Goal: Find specific fact: Find specific fact

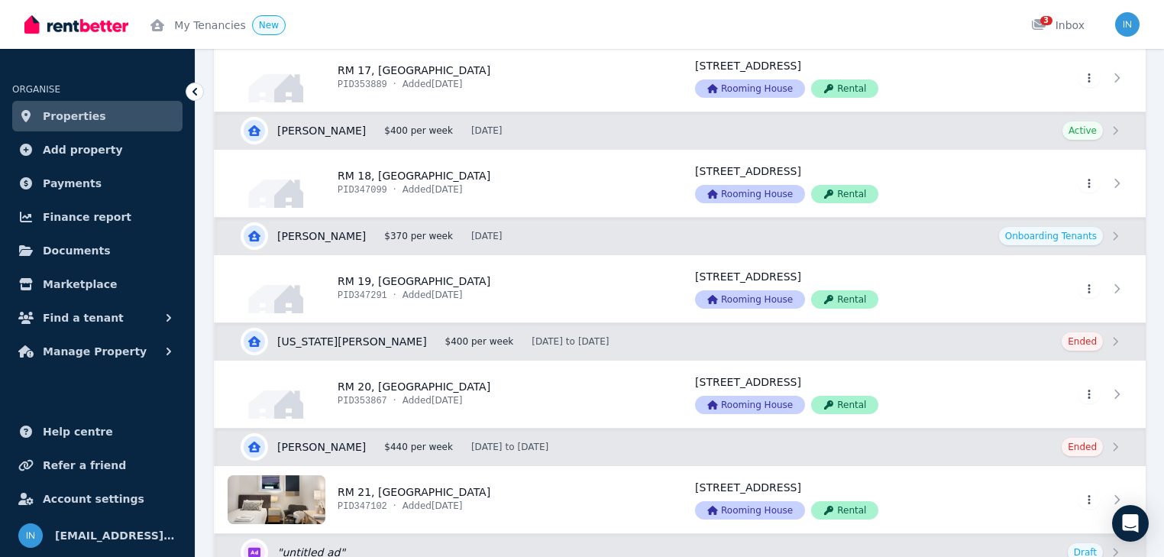
scroll to position [2565, 0]
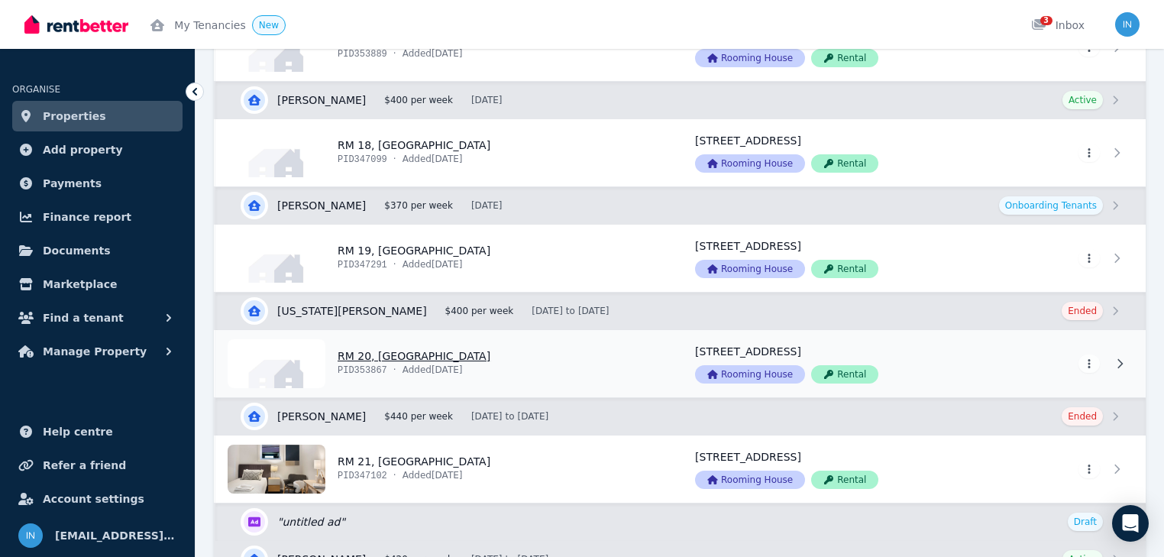
click at [353, 351] on link "View property details" at bounding box center [445, 363] width 461 height 67
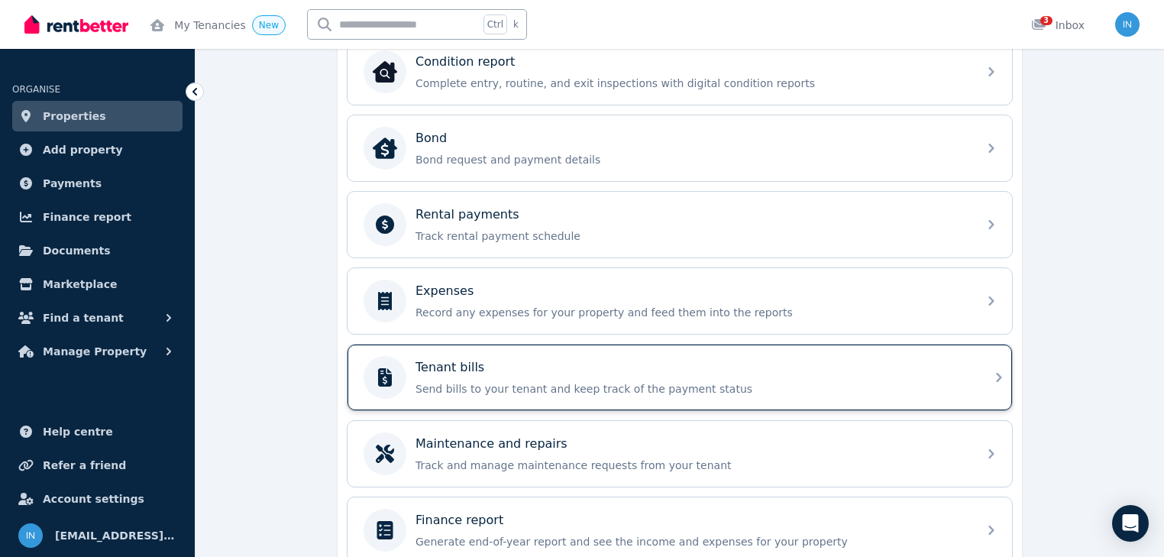
scroll to position [541, 0]
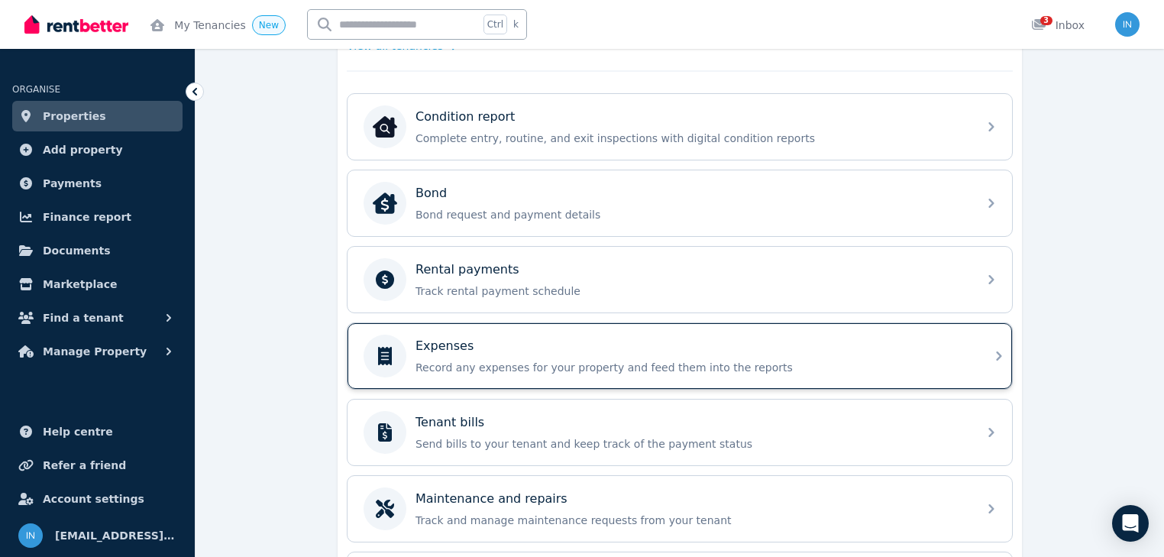
click at [499, 337] on div "Expenses" at bounding box center [691, 346] width 553 height 18
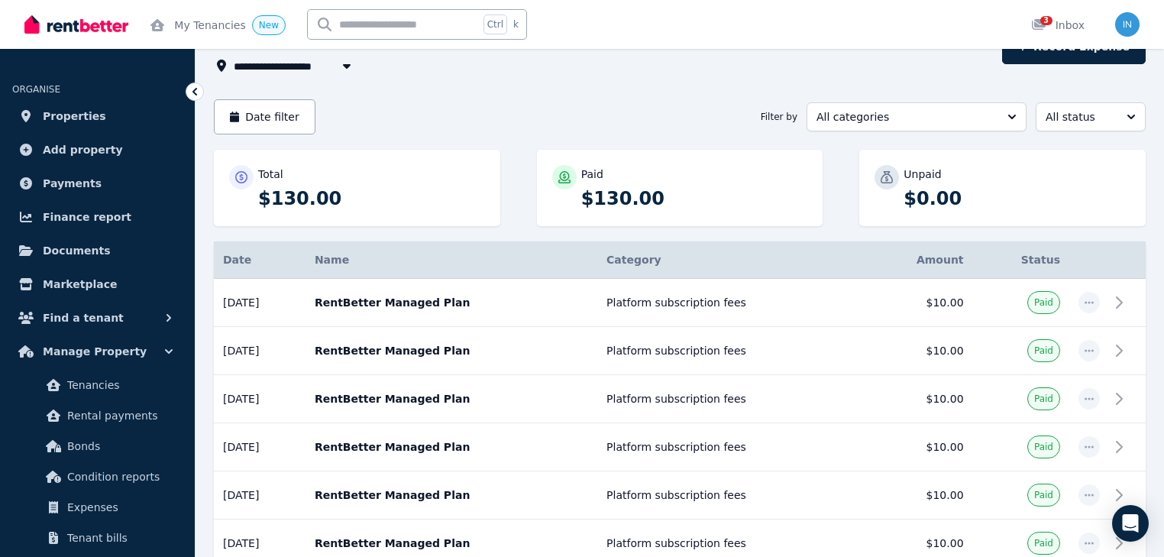
scroll to position [93, 0]
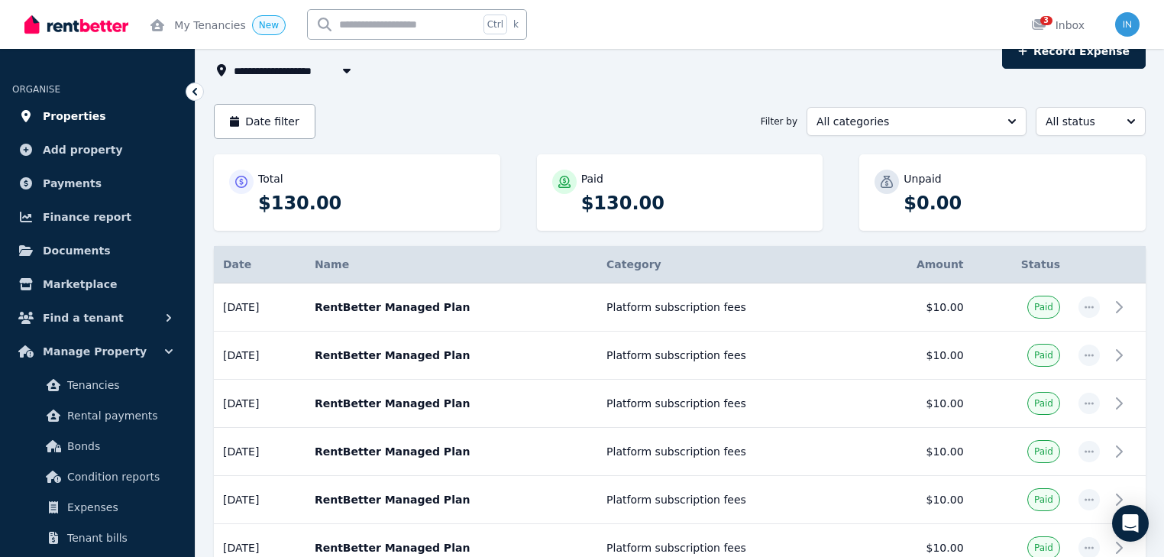
click at [69, 116] on span "Properties" at bounding box center [74, 116] width 63 height 18
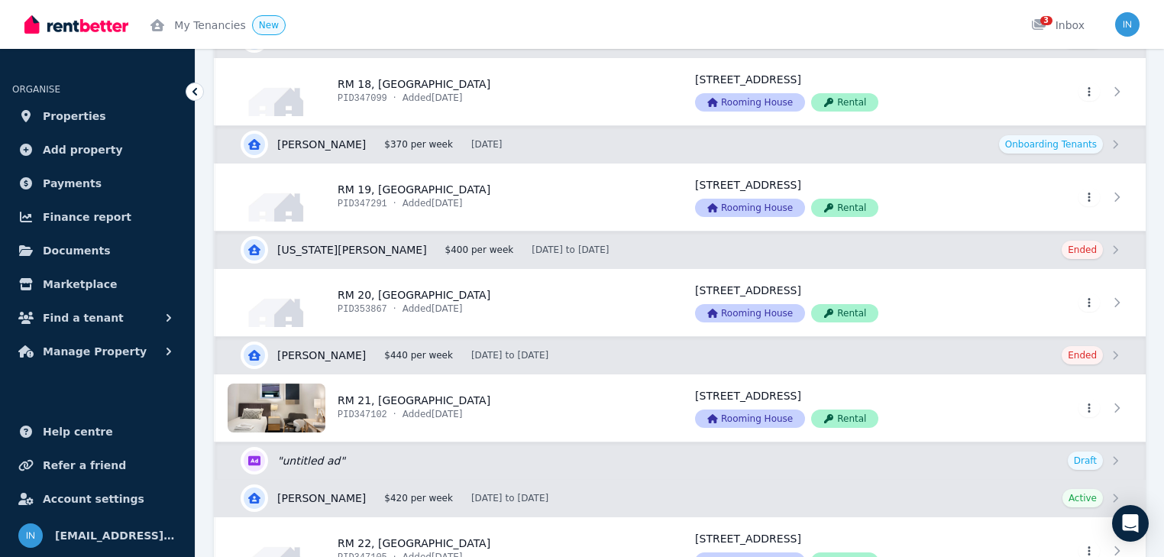
scroll to position [2687, 0]
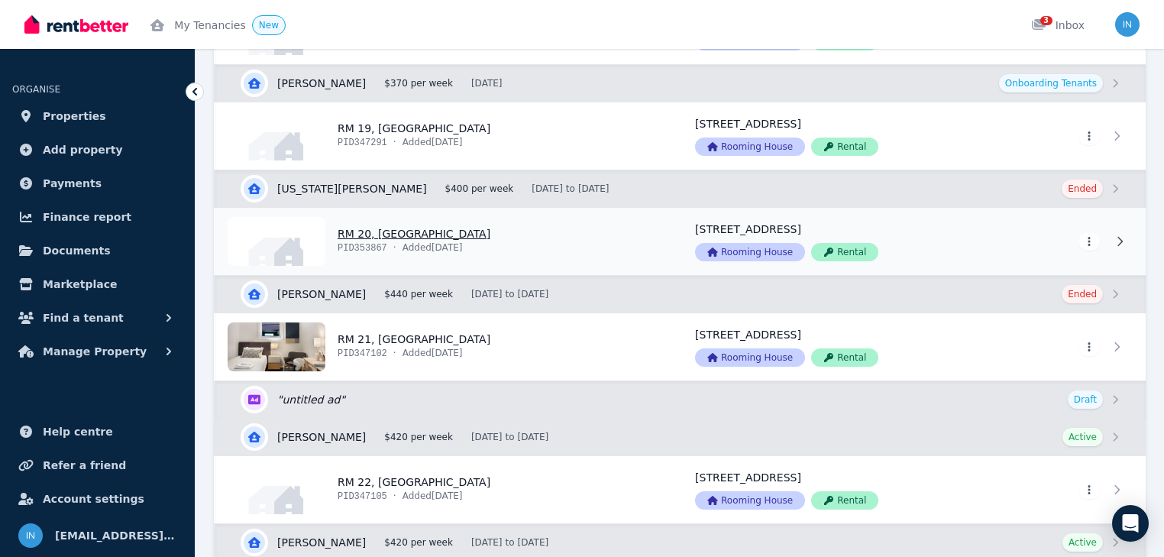
click at [401, 231] on link "View property details" at bounding box center [445, 241] width 461 height 67
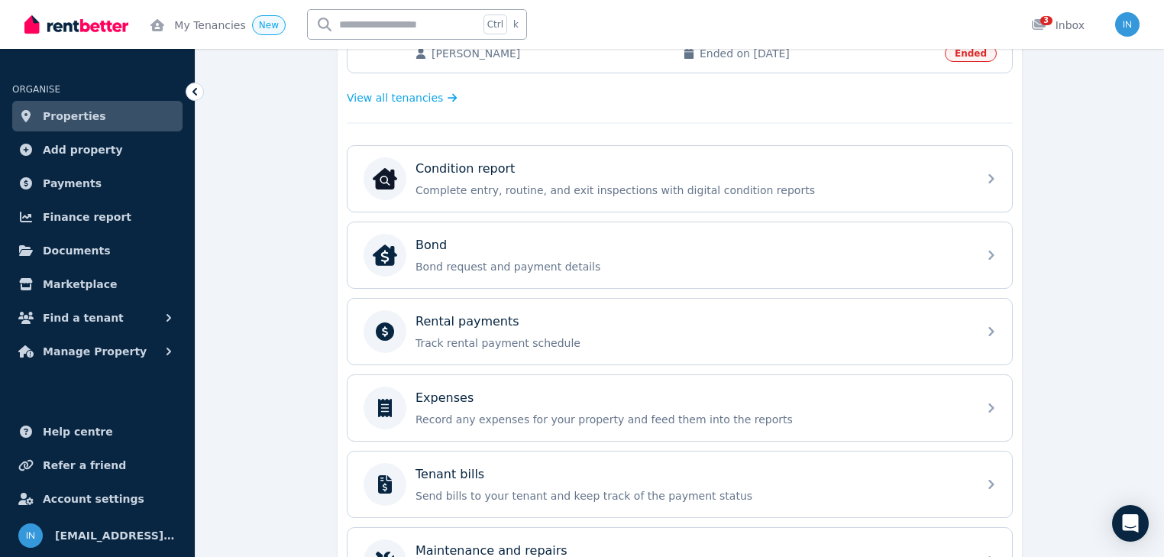
scroll to position [428, 0]
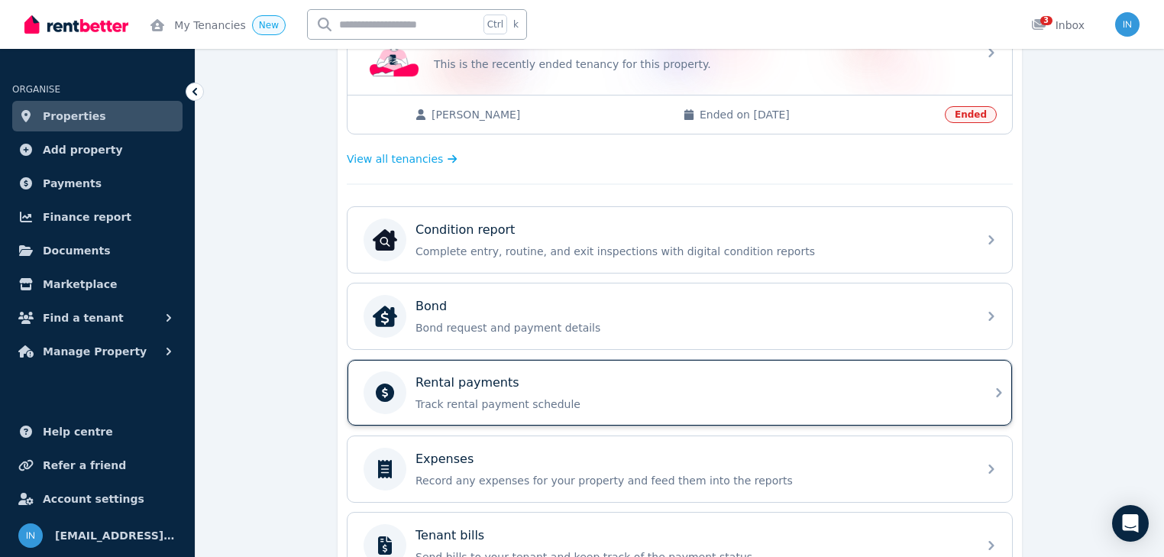
click at [454, 376] on p "Rental payments" at bounding box center [467, 382] width 104 height 18
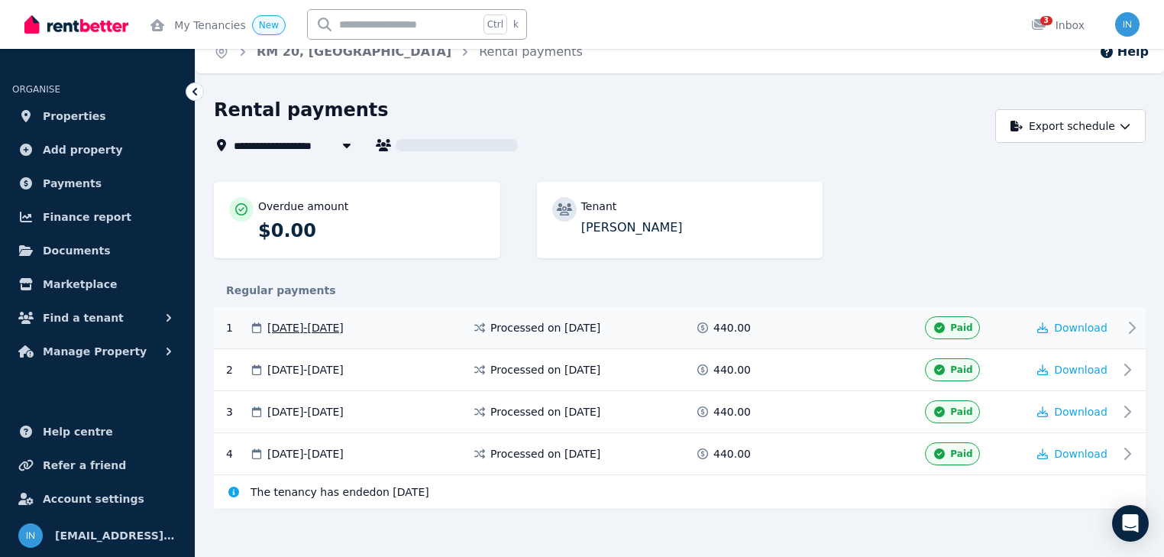
scroll to position [24, 0]
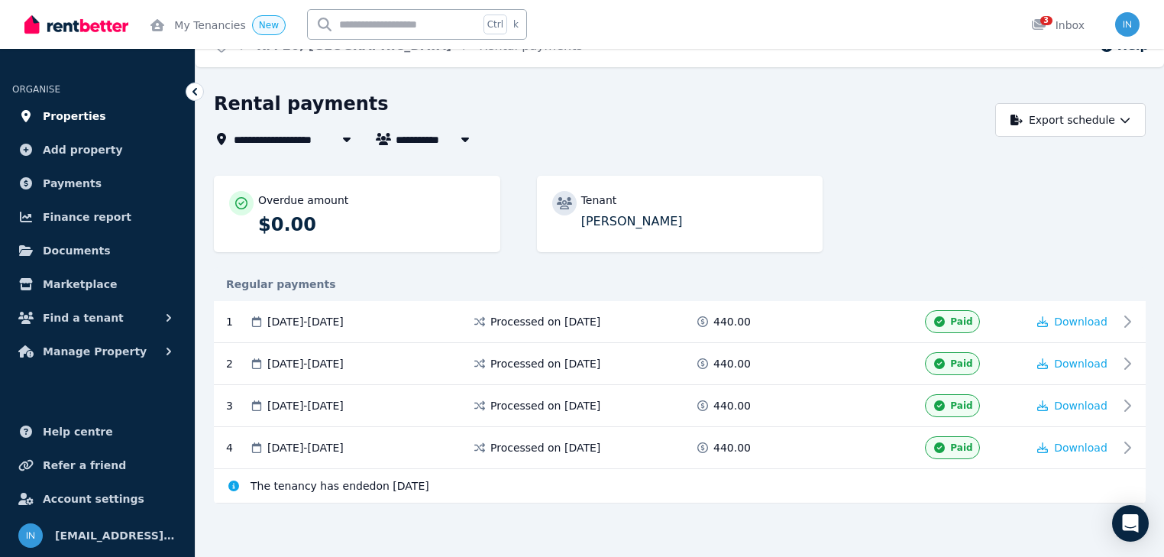
click at [71, 119] on span "Properties" at bounding box center [74, 116] width 63 height 18
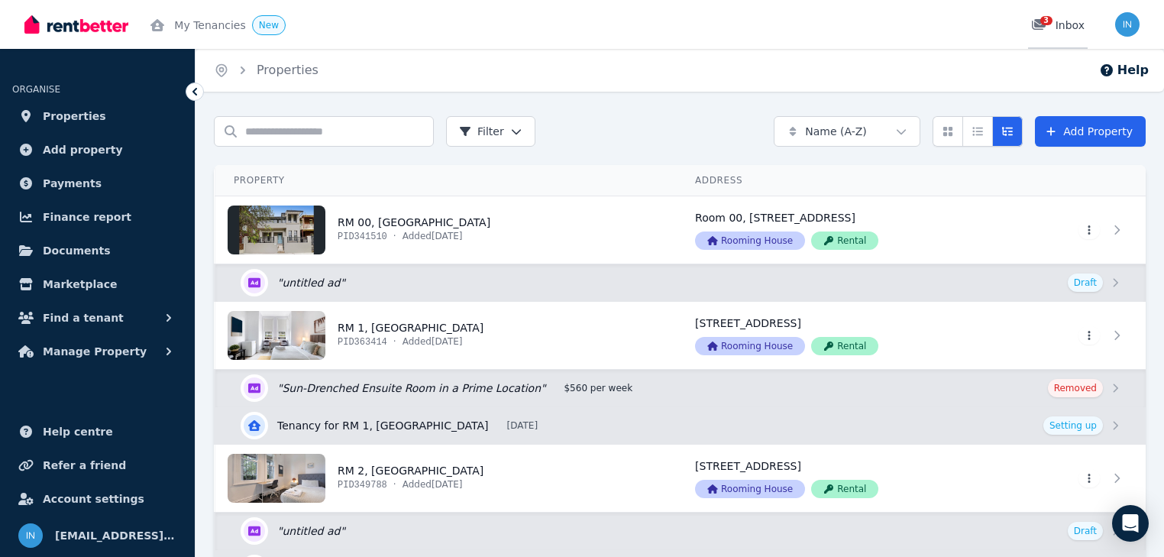
click at [1055, 24] on div "3" at bounding box center [1043, 25] width 24 height 15
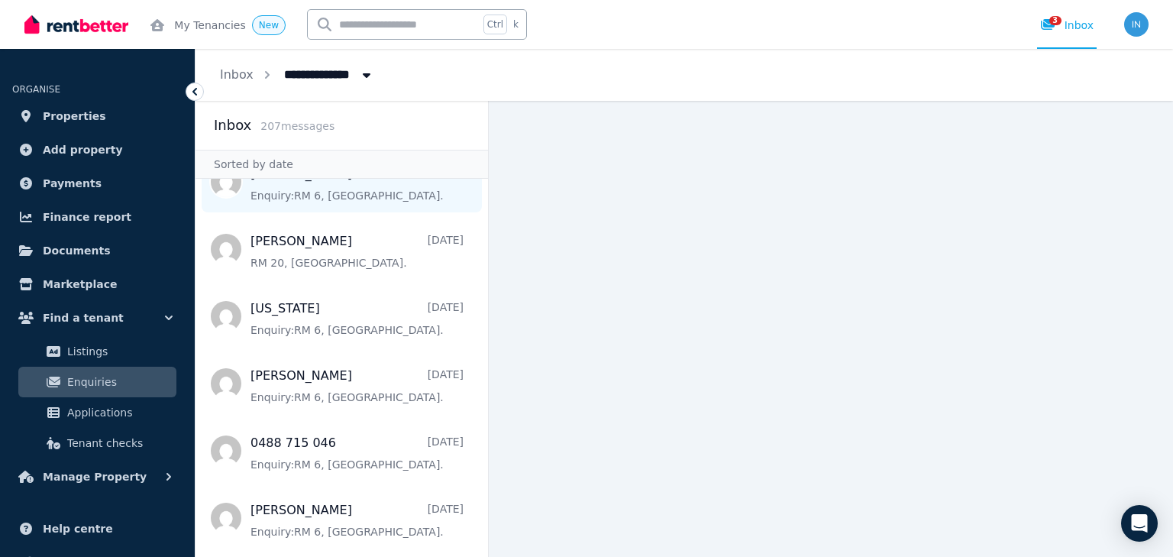
scroll to position [550, 0]
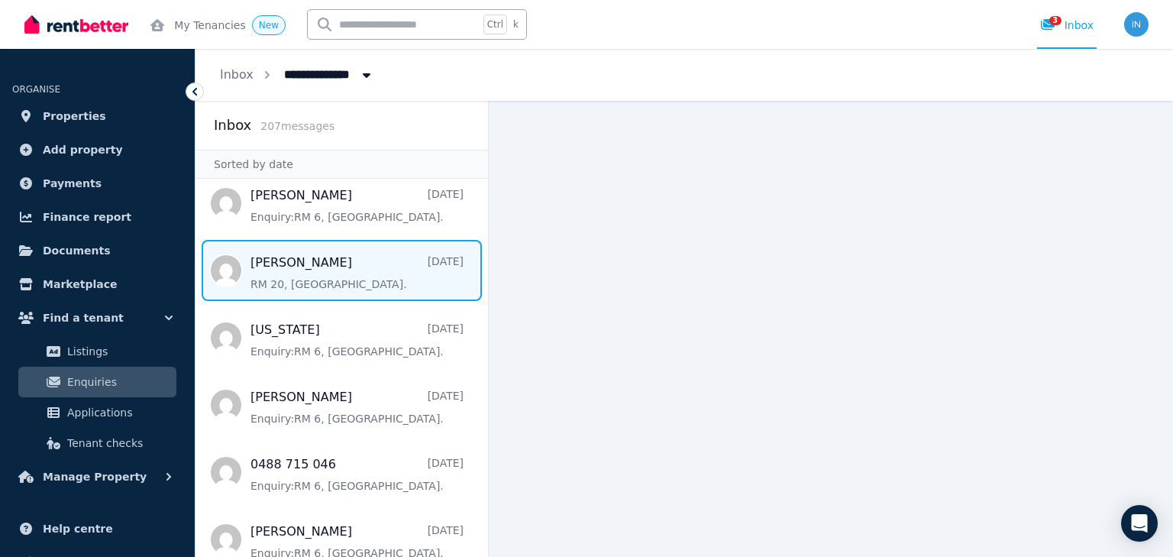
click at [315, 278] on span "Message list" at bounding box center [341, 270] width 292 height 61
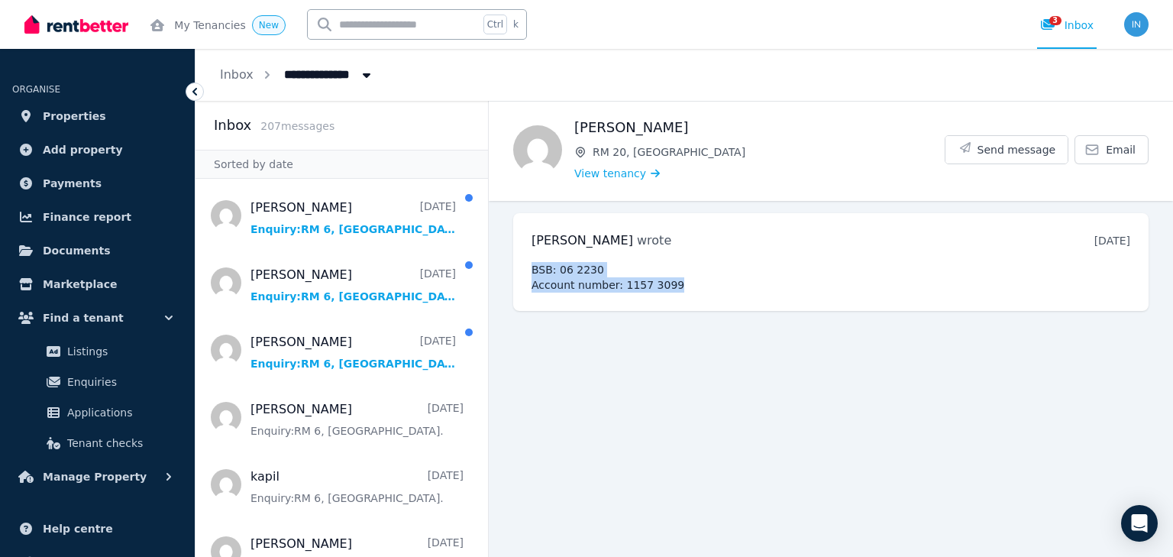
drag, startPoint x: 531, startPoint y: 267, endPoint x: 672, endPoint y: 286, distance: 141.7
click at [672, 286] on pre "BSB: 06 2230 Account number: 1157 3099" at bounding box center [830, 277] width 599 height 31
copy pre "BSB: 06 2230 Account number: 1157 3099"
